Goal: Task Accomplishment & Management: Use online tool/utility

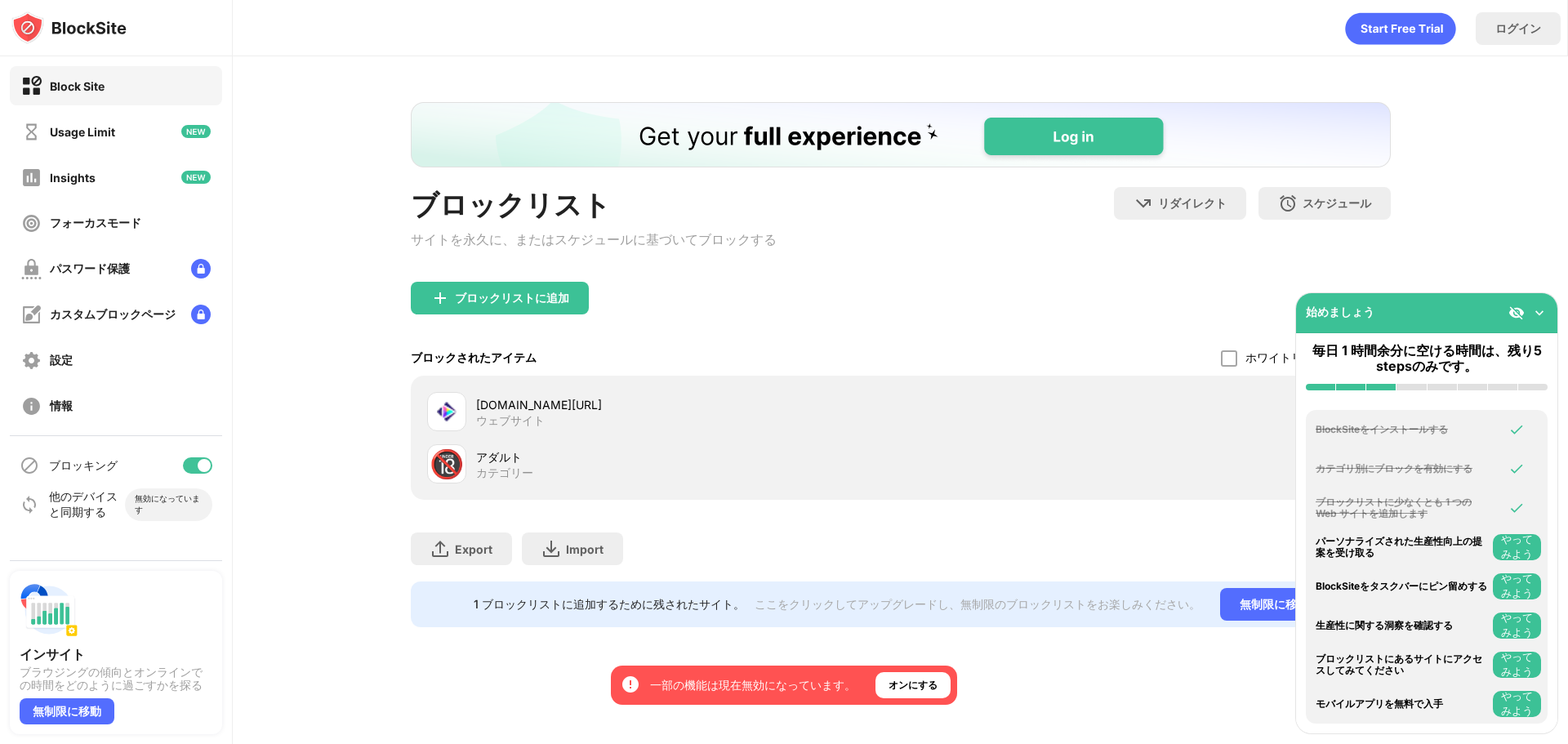
click at [1538, 309] on img at bounding box center [1540, 313] width 17 height 17
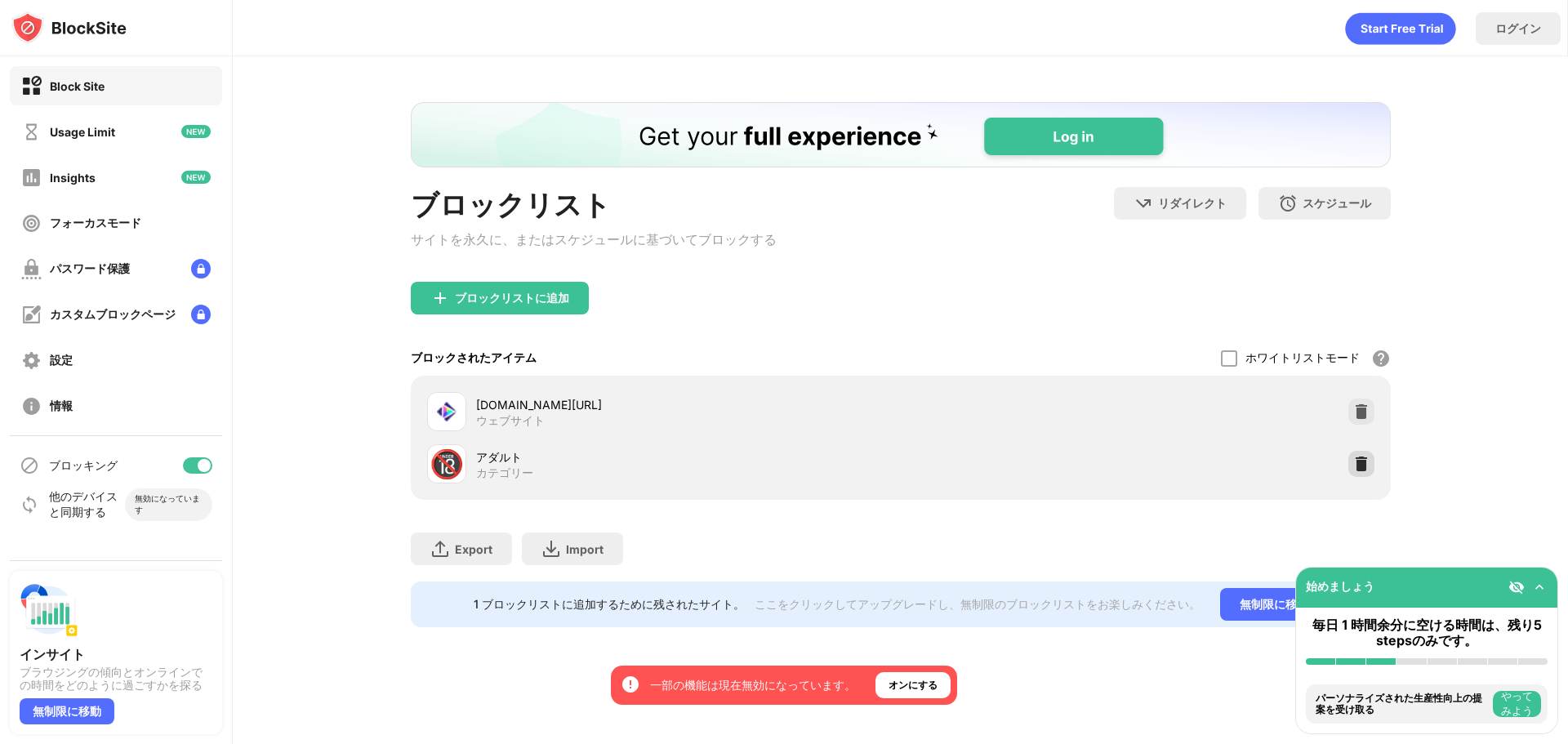
click at [1362, 469] on img at bounding box center [1362, 464] width 17 height 17
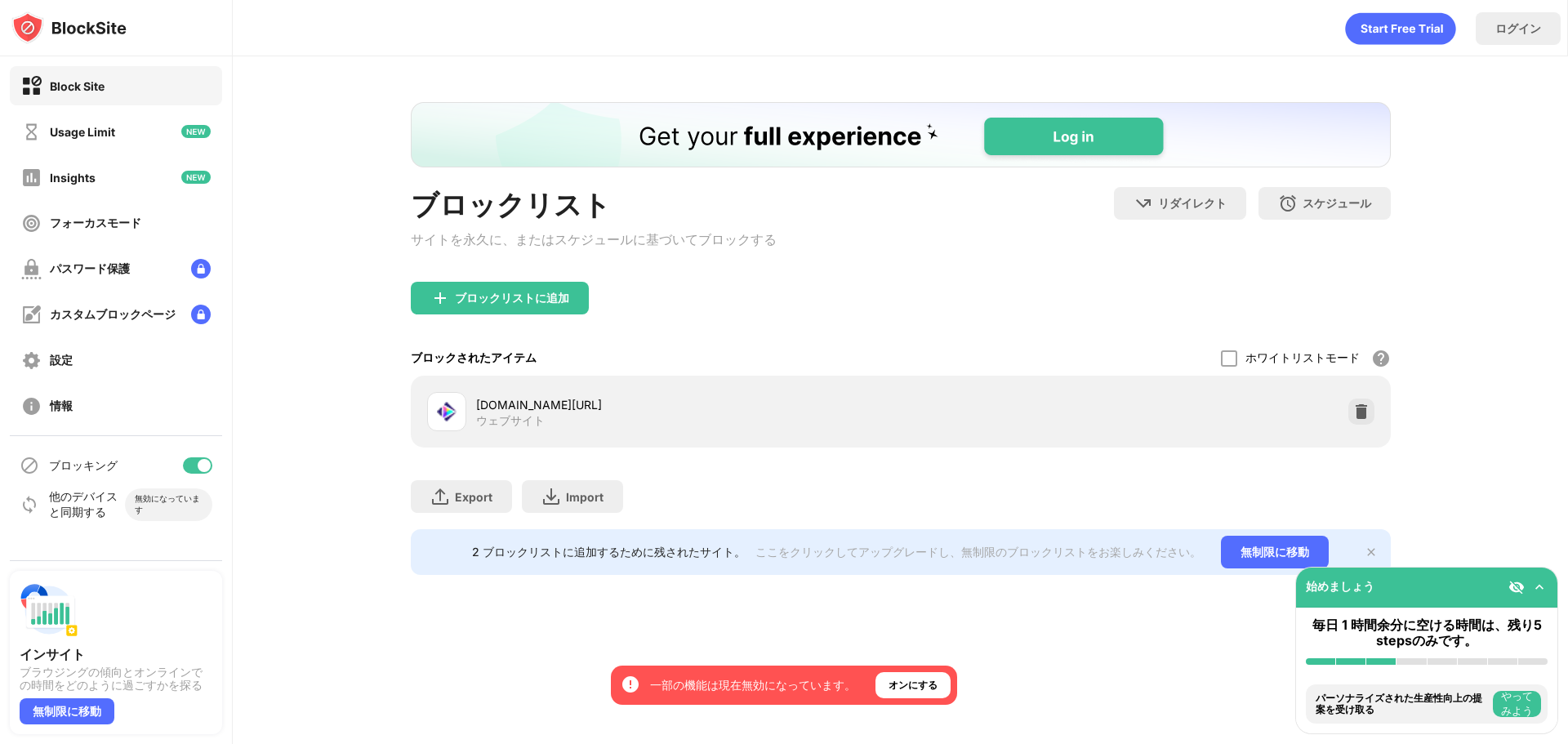
click at [555, 423] on div "tktube.com/ja ウェブサイト" at bounding box center [687, 412] width 424 height 32
click at [1356, 416] on img at bounding box center [1362, 412] width 17 height 17
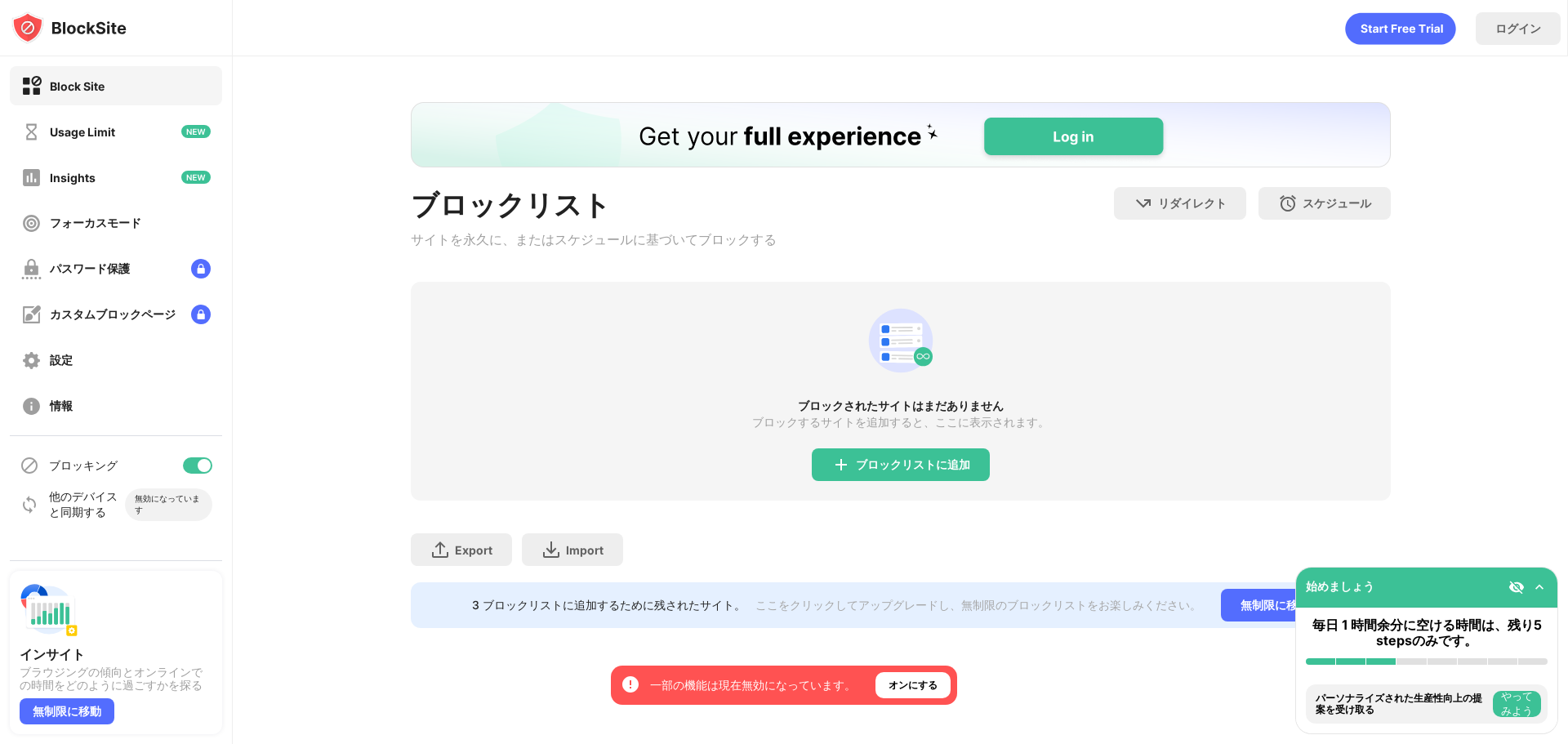
click at [902, 468] on div "ブロックリストに追加" at bounding box center [913, 464] width 115 height 13
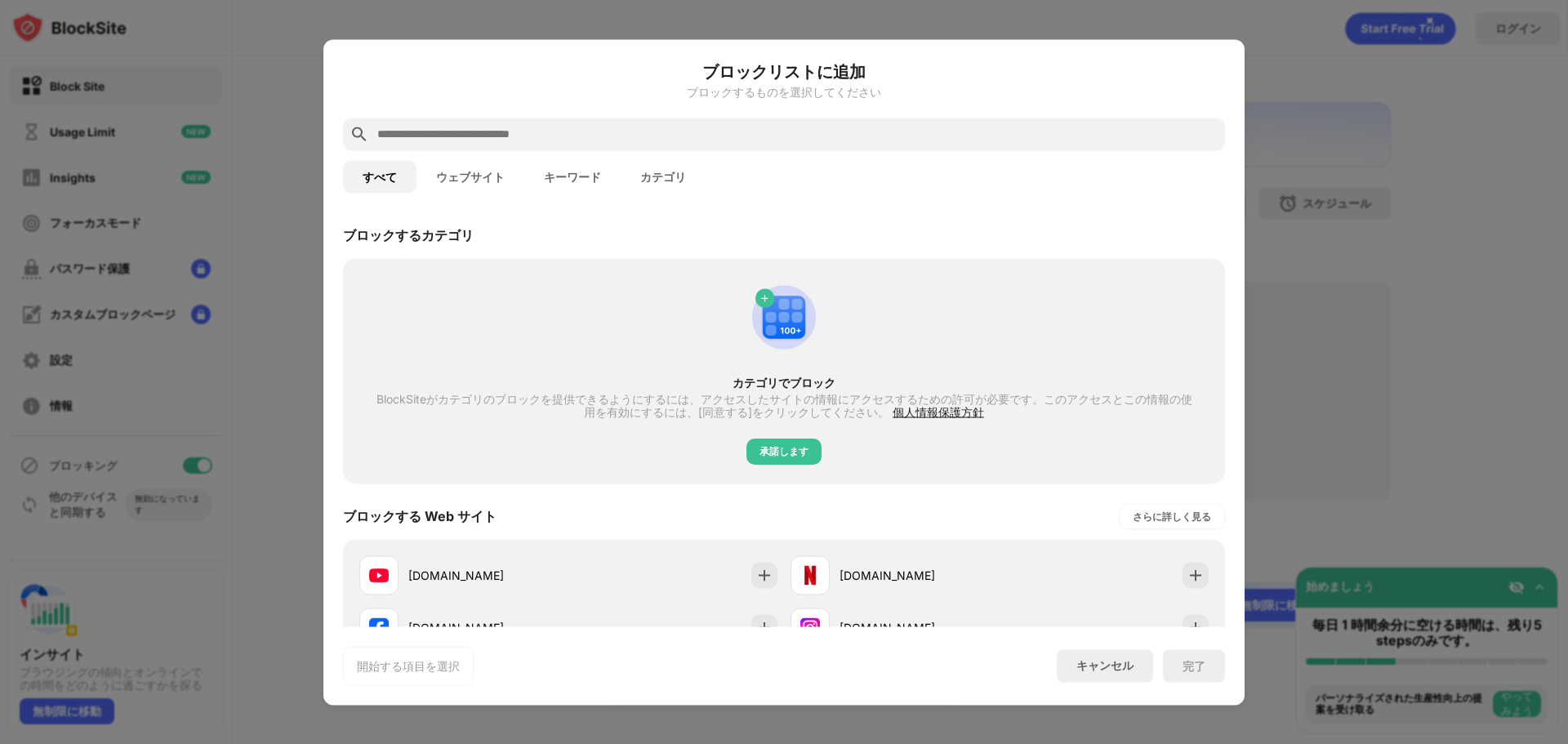
click at [460, 112] on div "ブロックリストに追加 ブロックするものを選択してください" at bounding box center [784, 88] width 882 height 59
click at [470, 122] on div at bounding box center [784, 133] width 882 height 33
click at [474, 133] on input "text" at bounding box center [798, 133] width 843 height 20
paste input "**********"
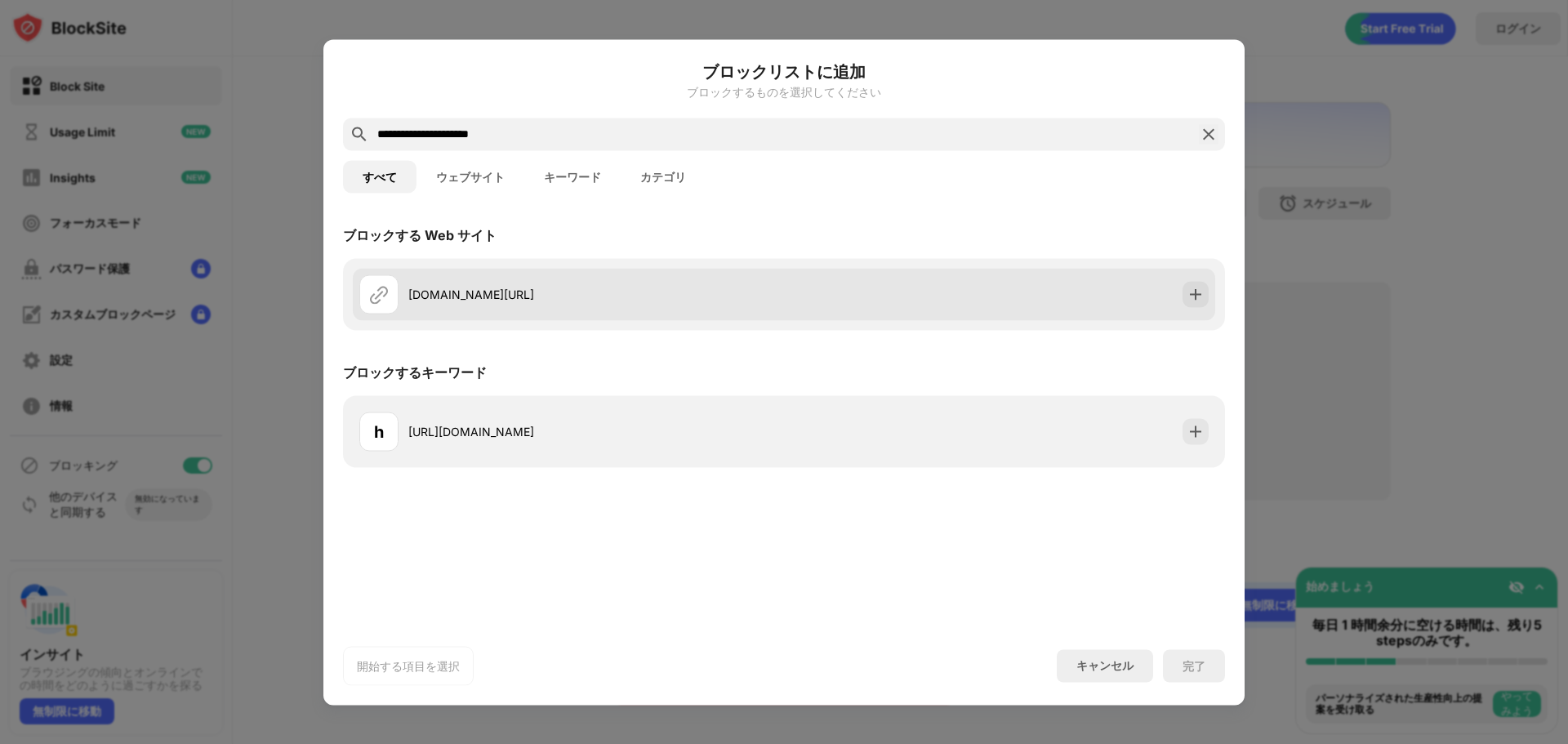
type input "**********"
click at [544, 292] on div "tktube.com/ja" at bounding box center [596, 294] width 376 height 17
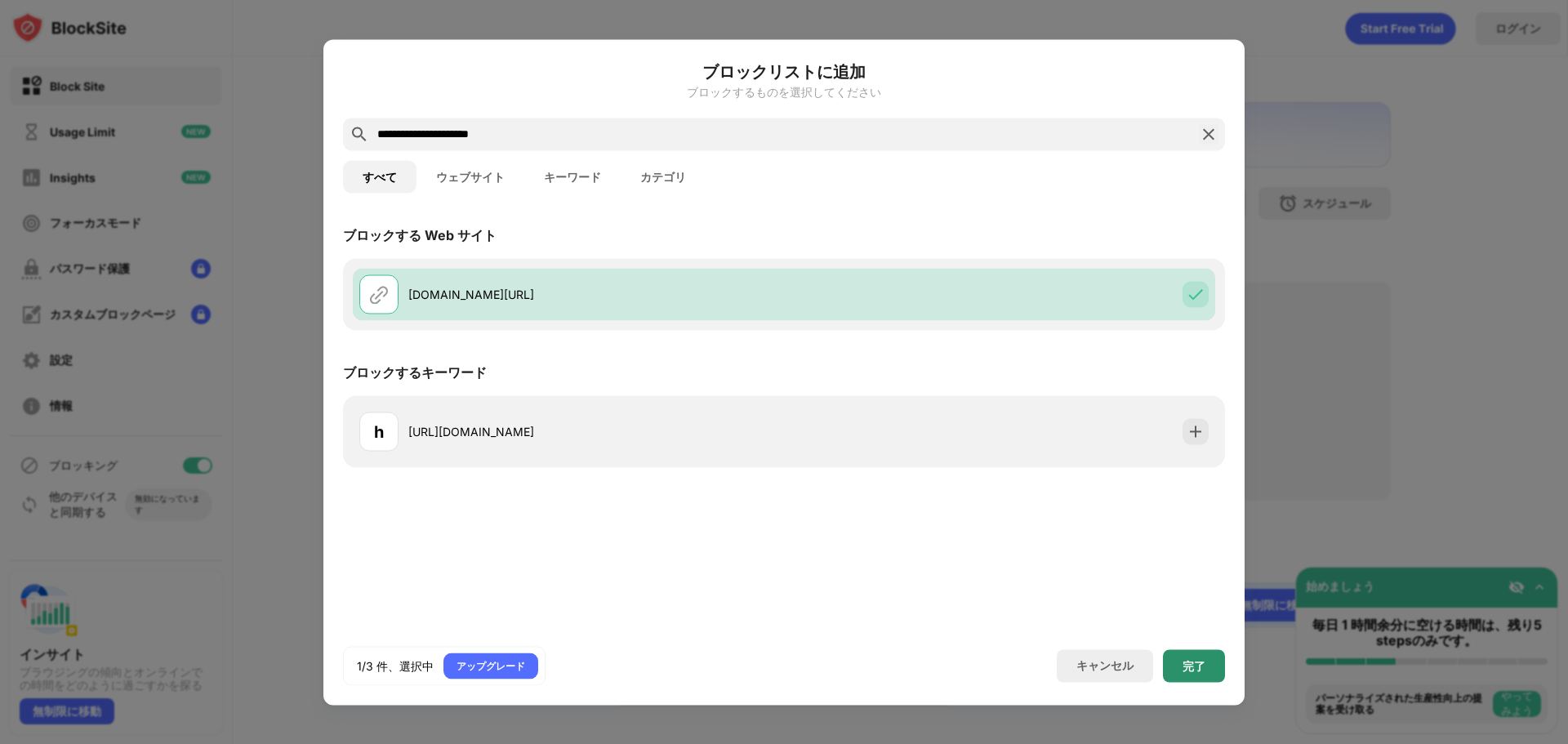
click at [1180, 662] on div "完了" at bounding box center [1194, 665] width 62 height 33
